Goal: Navigation & Orientation: Find specific page/section

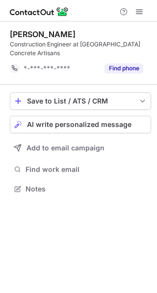
scroll to position [173, 157]
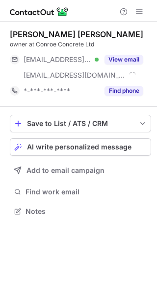
scroll to position [204, 157]
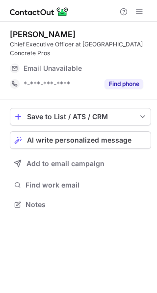
scroll to position [4, 5]
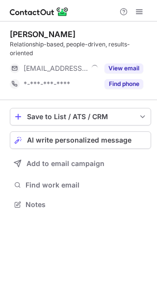
scroll to position [198, 157]
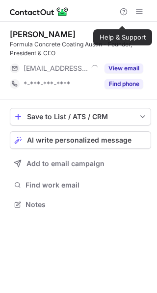
scroll to position [198, 157]
